Goal: Task Accomplishment & Management: Manage account settings

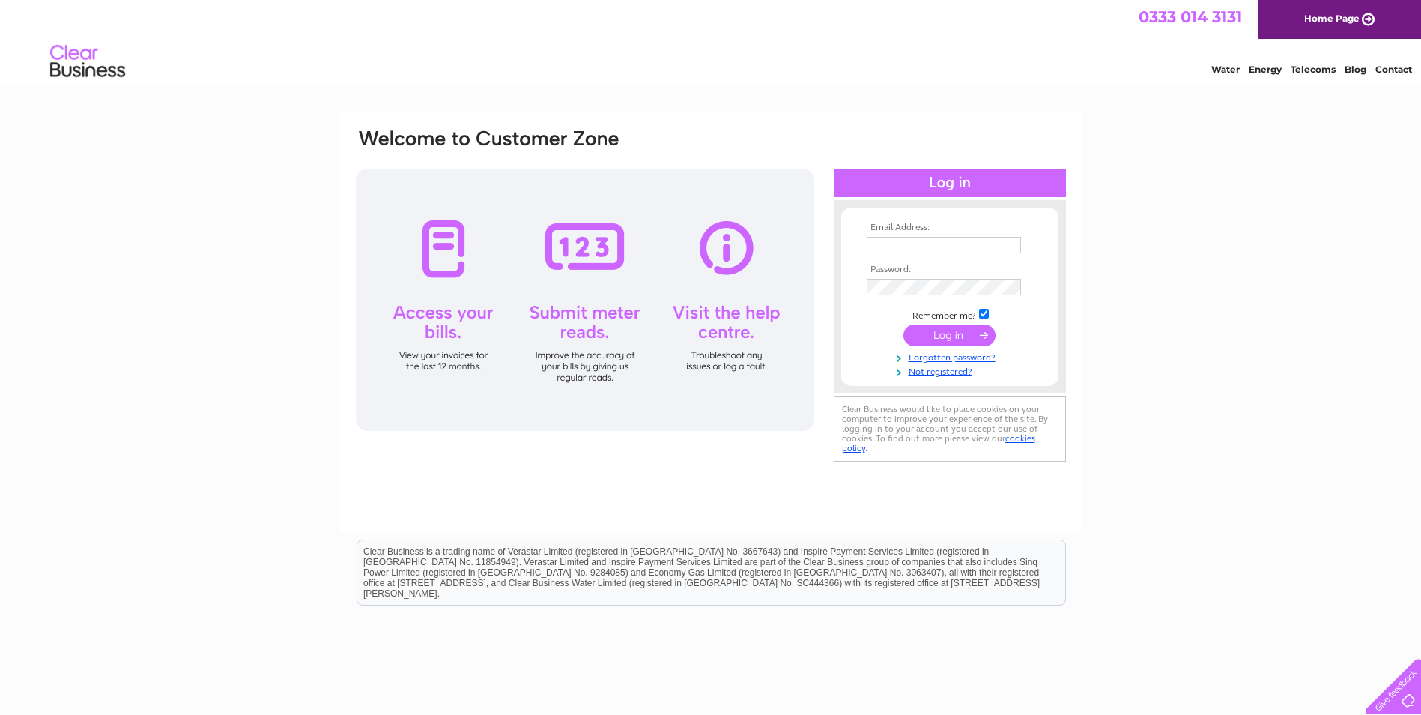
type input "[PERSON_NAME][EMAIL_ADDRESS][DOMAIN_NAME]"
click at [953, 325] on input "submit" at bounding box center [950, 334] width 92 height 21
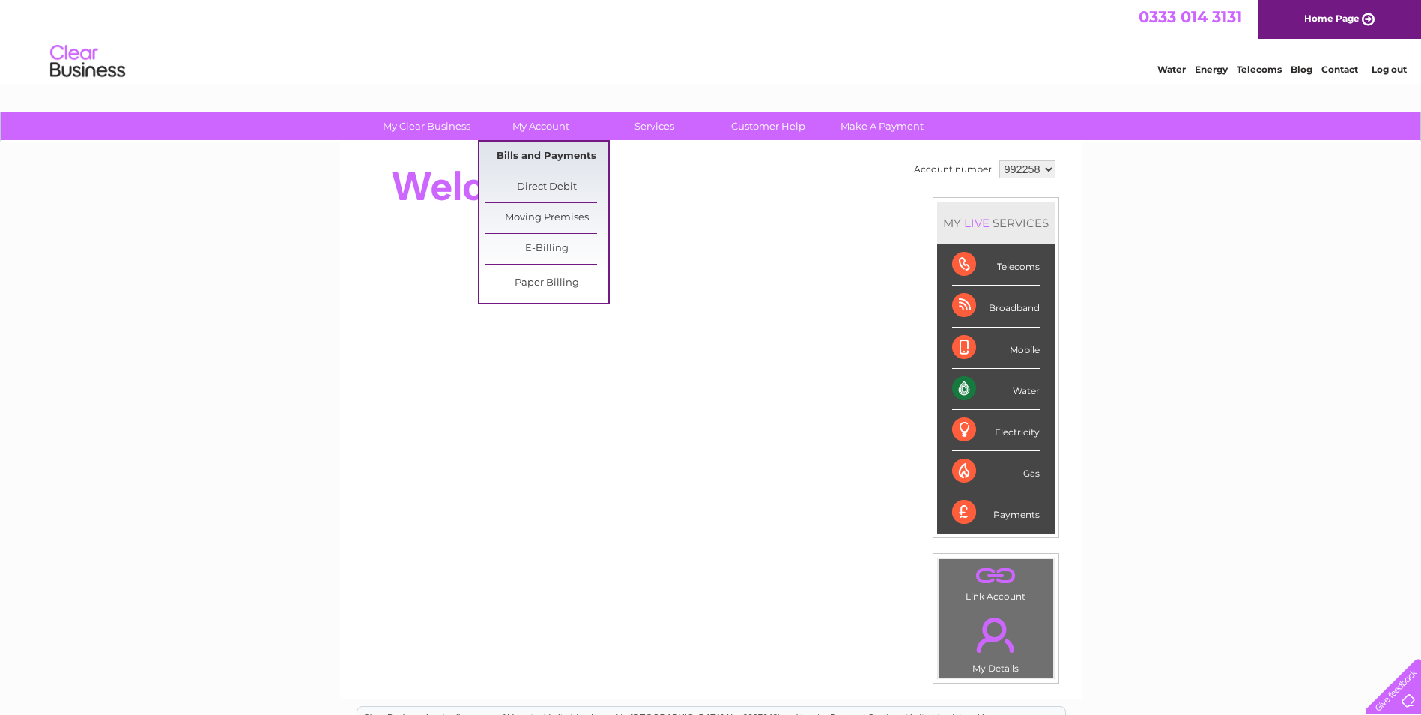
click at [548, 155] on link "Bills and Payments" at bounding box center [547, 157] width 124 height 30
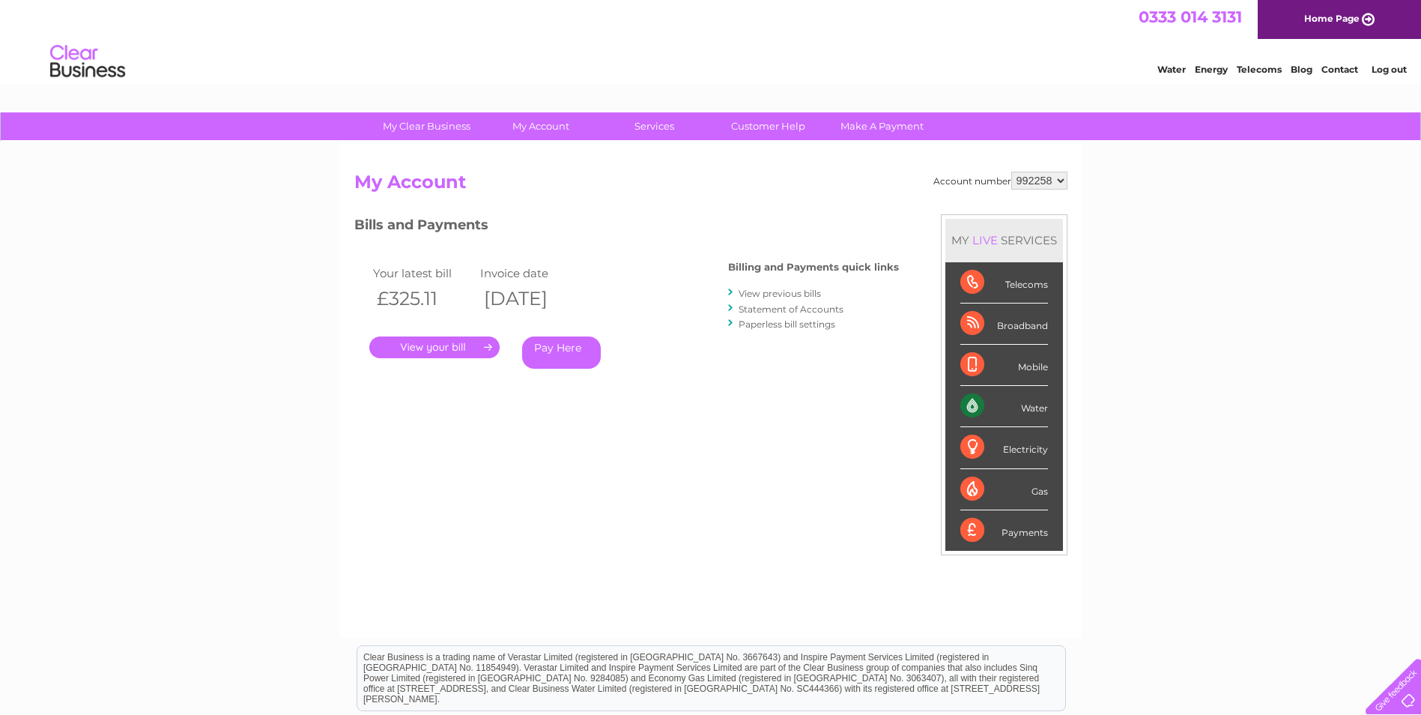
click at [443, 345] on link "." at bounding box center [434, 347] width 130 height 22
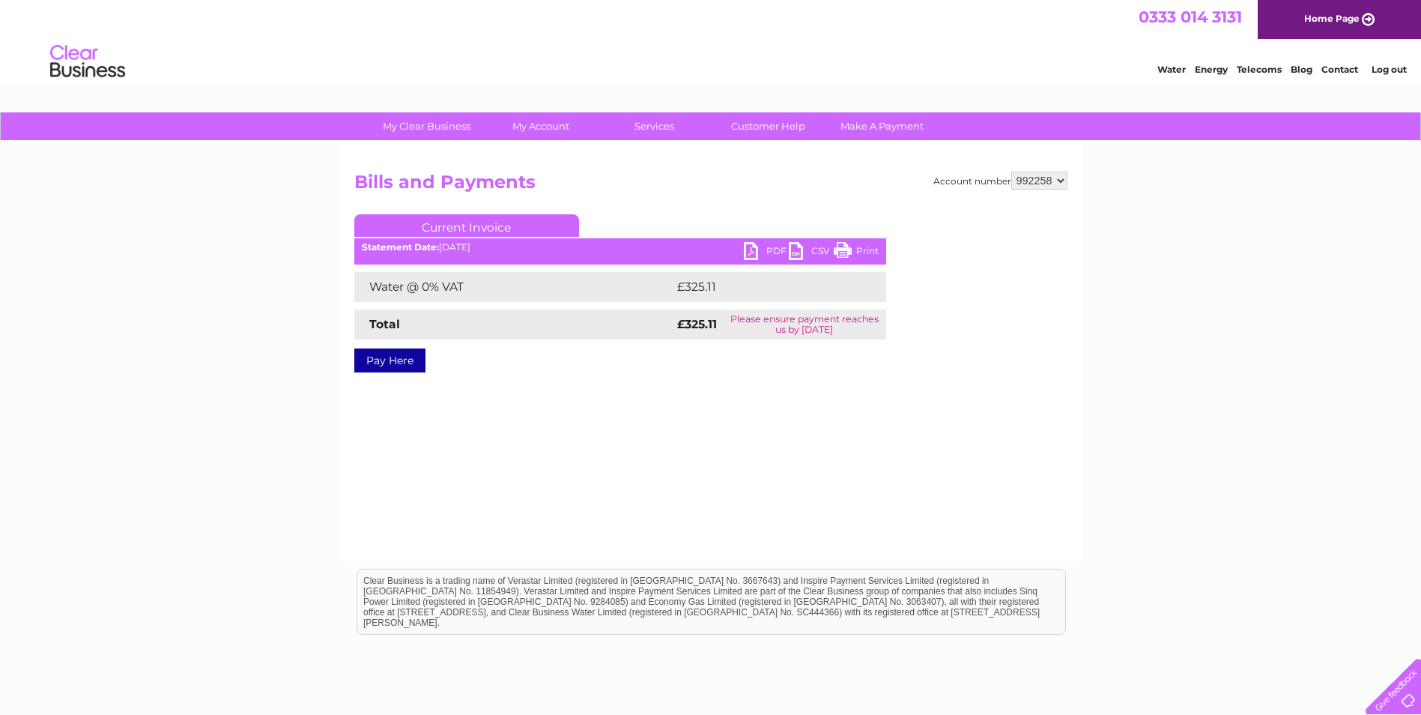
click at [778, 248] on link "PDF" at bounding box center [766, 253] width 45 height 22
